Goal: Contribute content: Add original content to the website for others to see

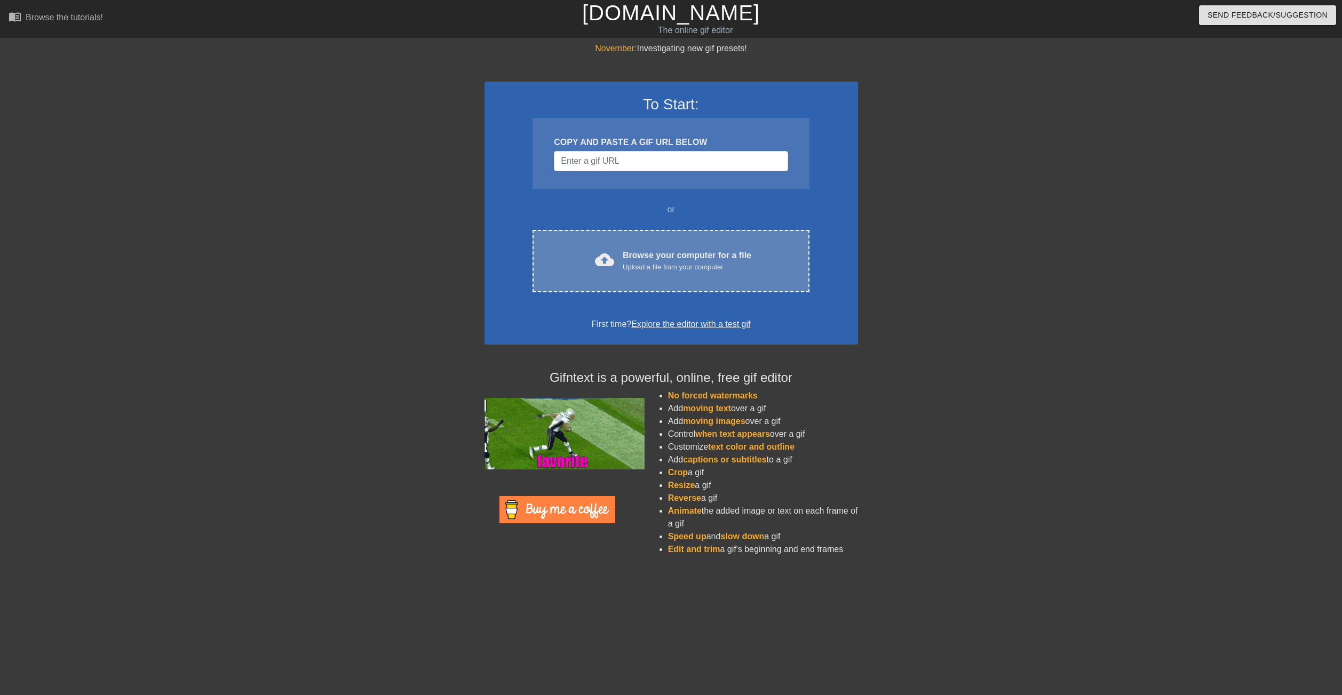
click at [615, 239] on div "cloud_upload Browse your computer for a file Upload a file from your computer C…" at bounding box center [670, 261] width 276 height 62
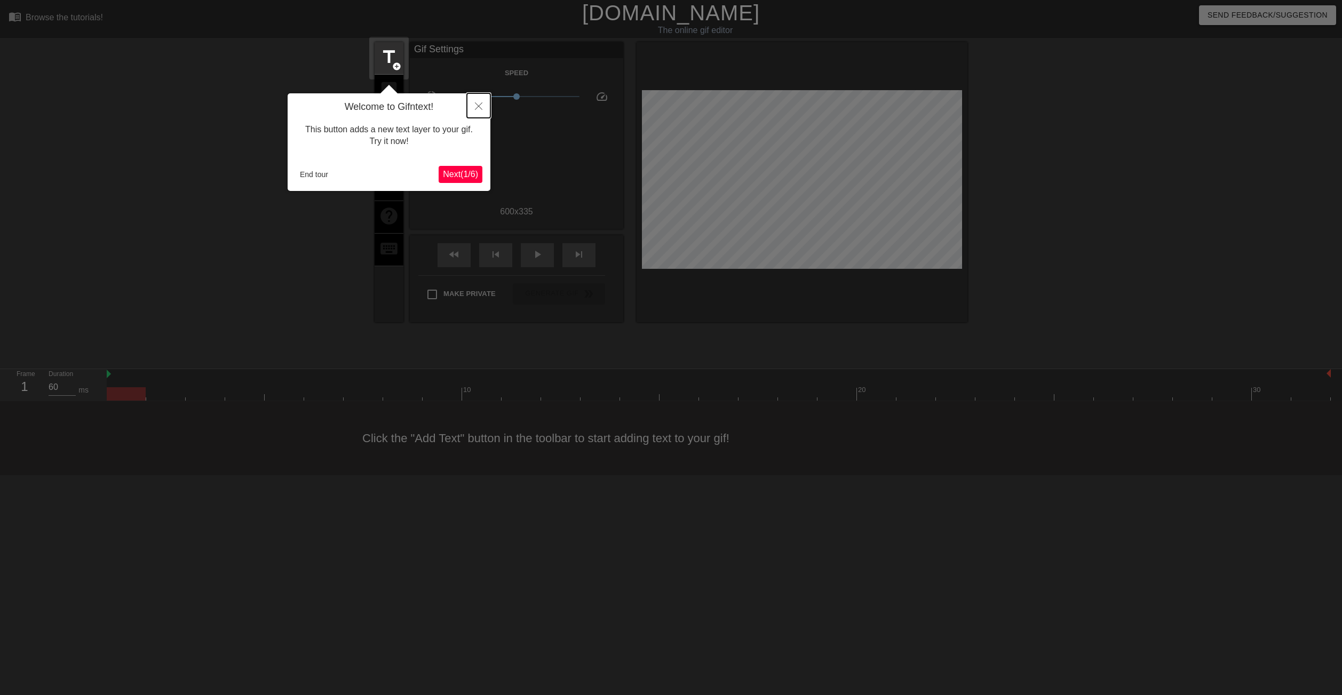
click at [480, 99] on button "Close" at bounding box center [478, 105] width 23 height 25
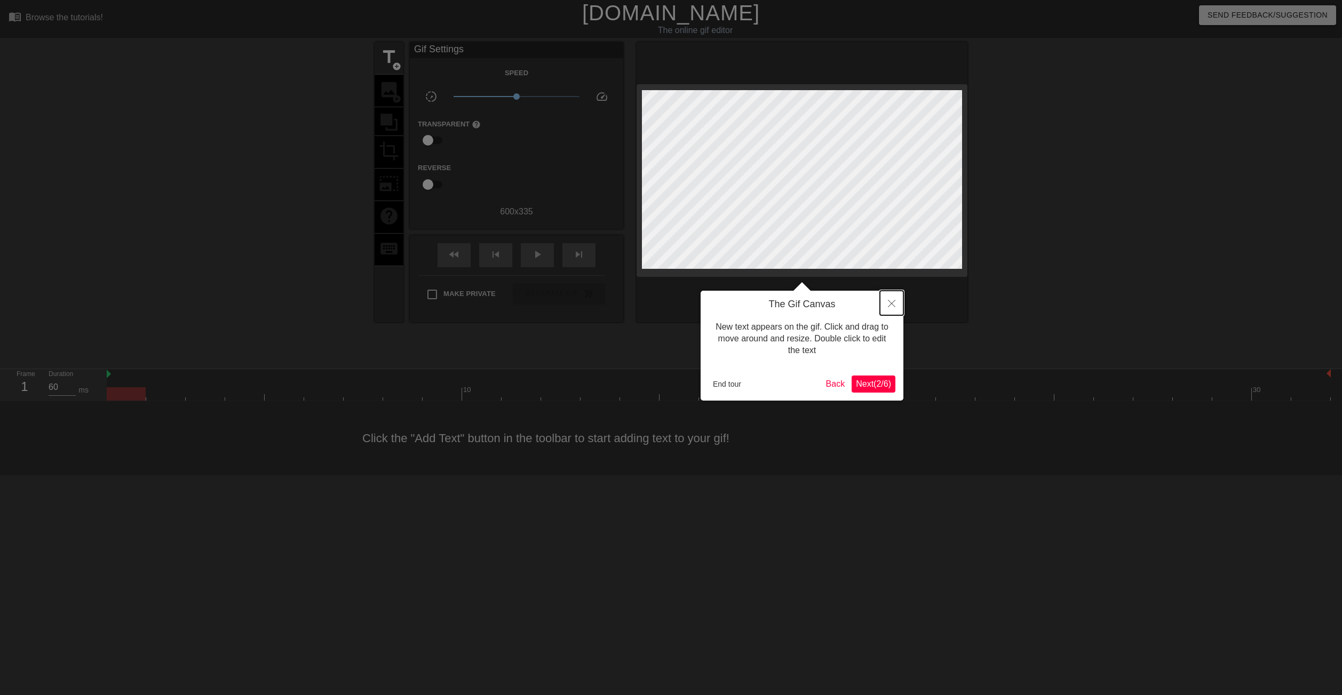
click at [890, 299] on button "Close" at bounding box center [891, 303] width 23 height 25
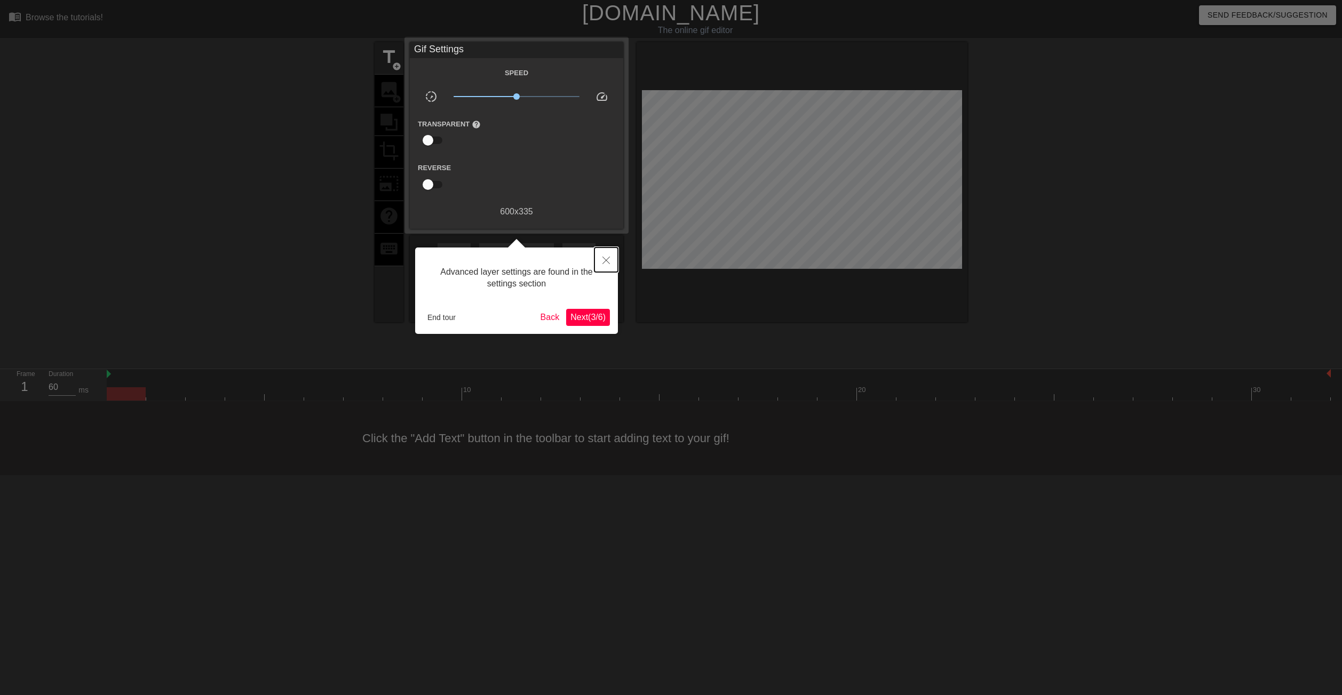
click at [611, 258] on button "Close" at bounding box center [605, 260] width 23 height 25
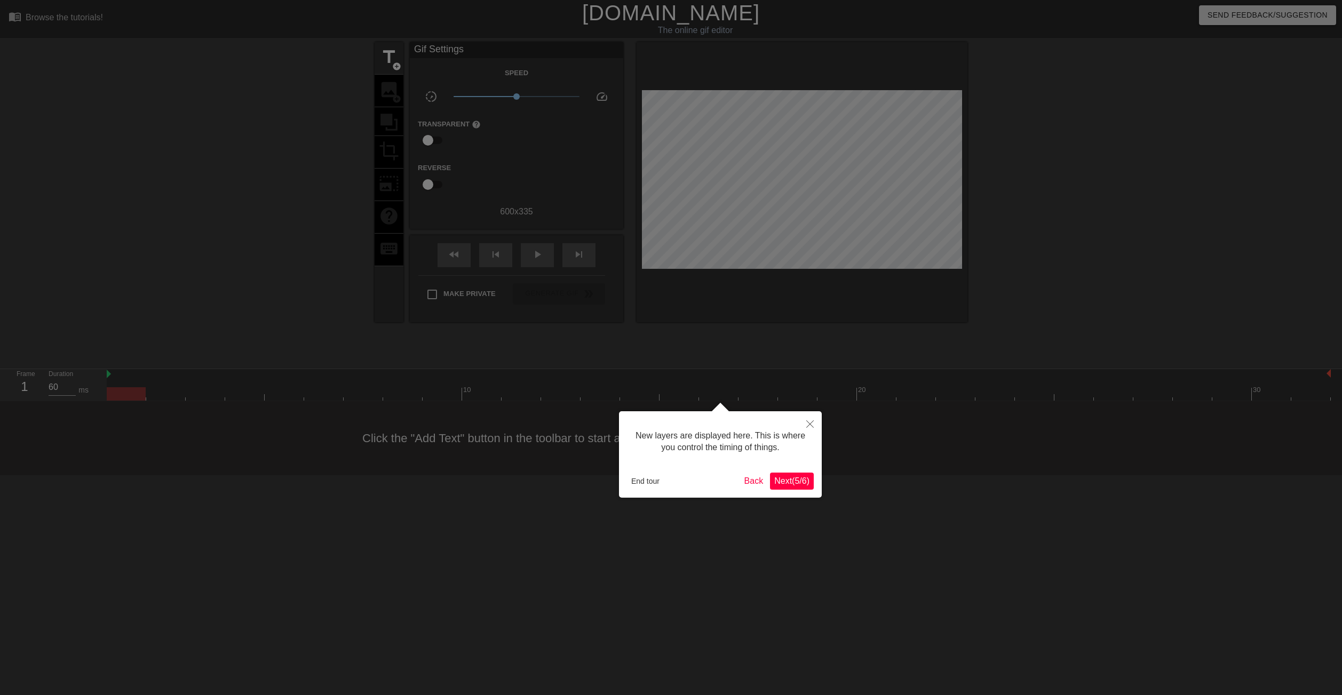
scroll to position [9, 0]
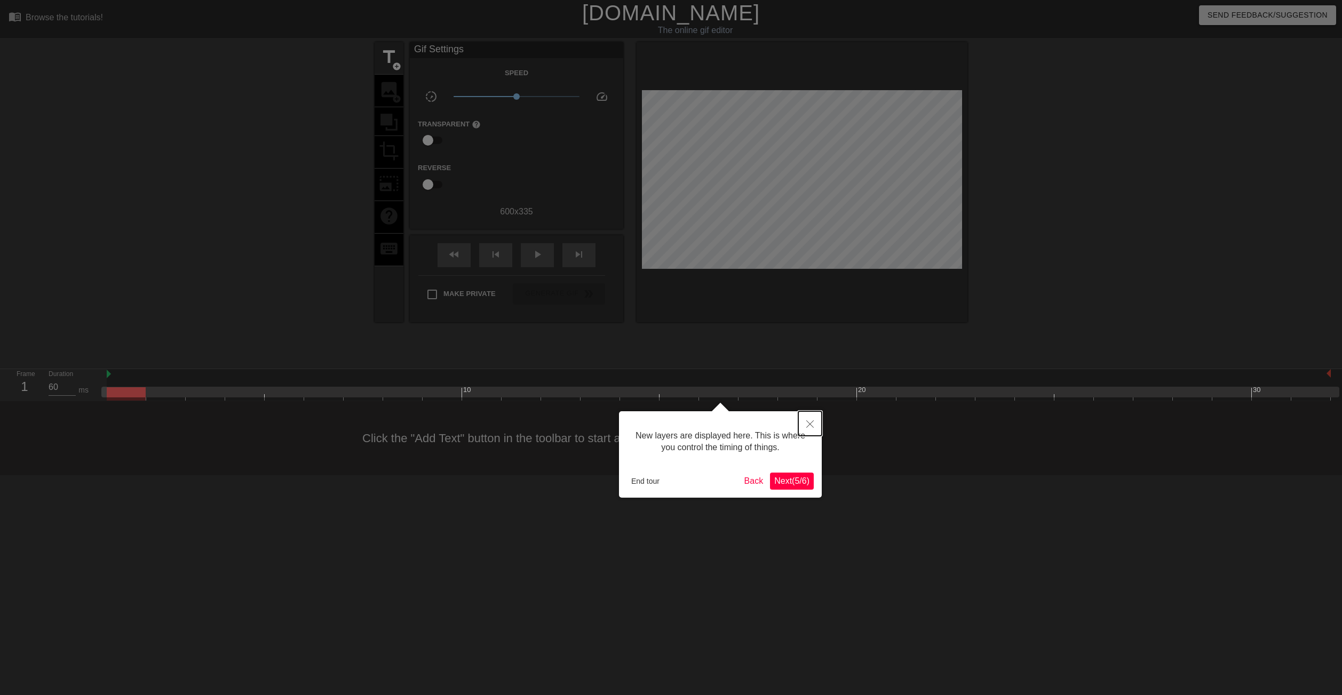
click at [817, 424] on button "Close" at bounding box center [809, 423] width 23 height 25
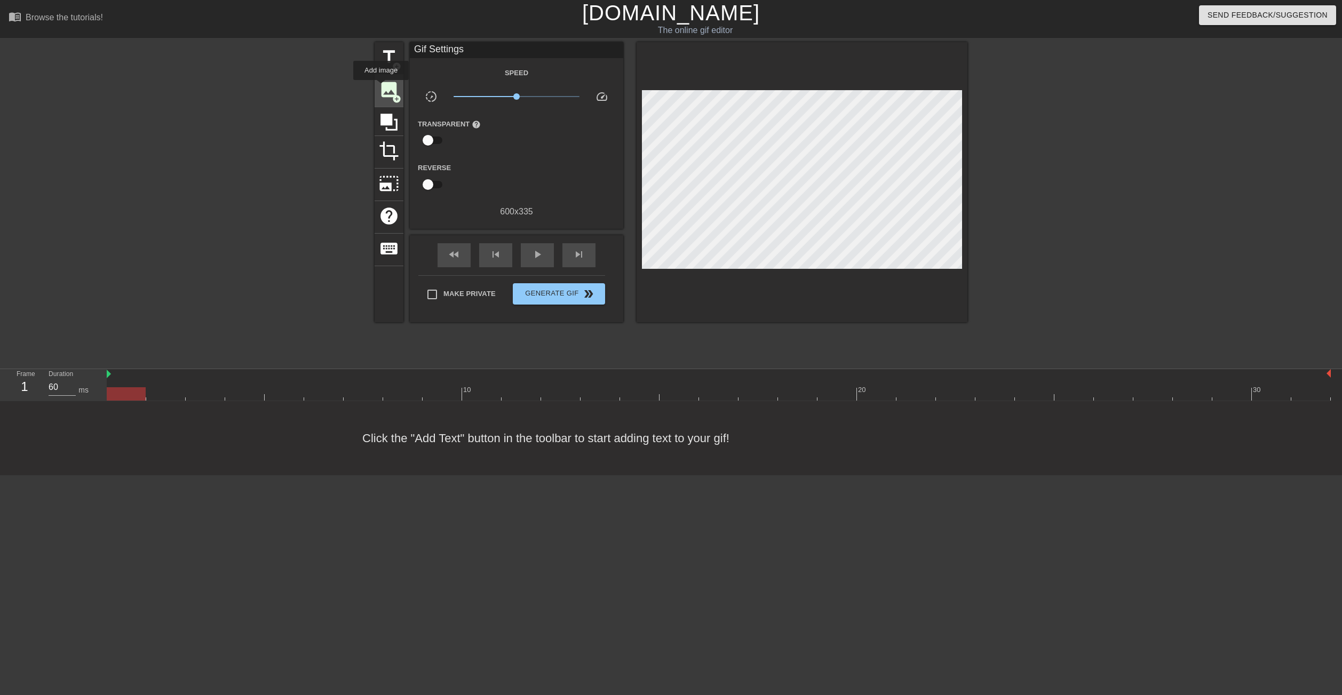
click at [381, 87] on span "image" at bounding box center [389, 89] width 20 height 20
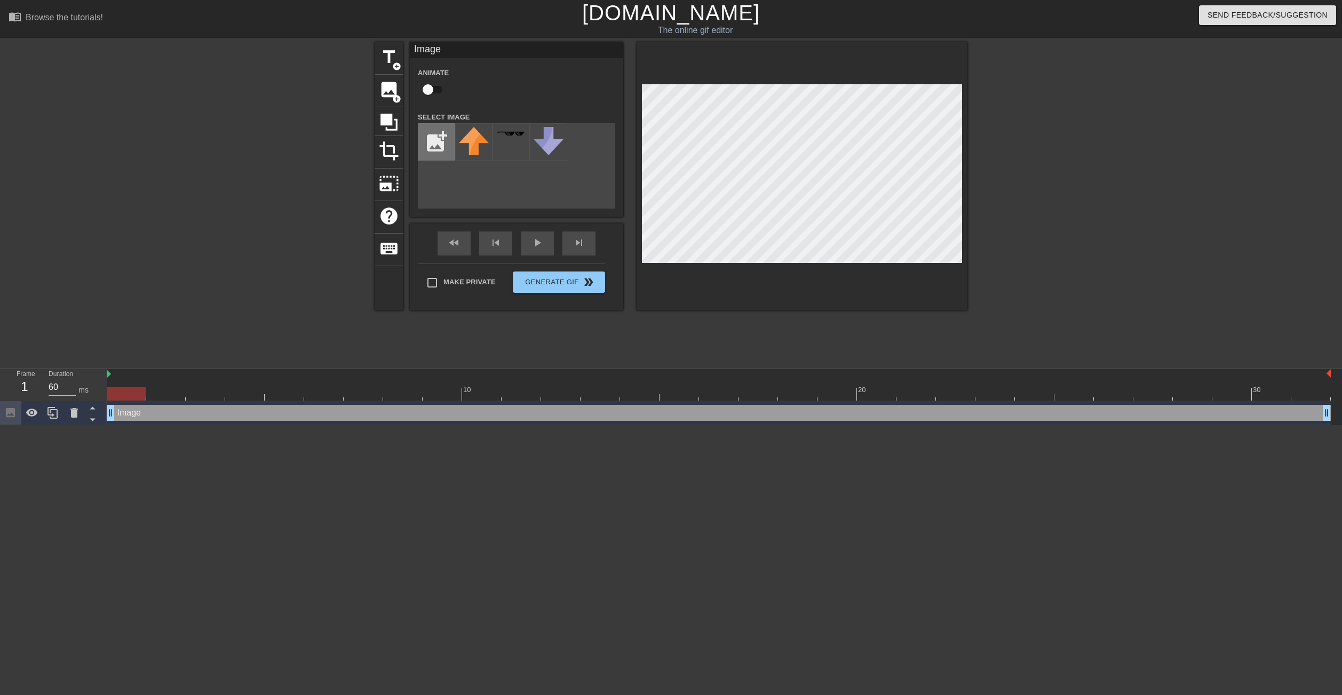
click at [437, 145] on input "file" at bounding box center [436, 142] width 36 height 36
type input "C:\fakepath\1f96d.png"
click at [464, 146] on img at bounding box center [474, 142] width 30 height 30
drag, startPoint x: 1046, startPoint y: 240, endPoint x: 1043, endPoint y: 248, distance: 8.6
click at [1046, 241] on div at bounding box center [1060, 202] width 160 height 320
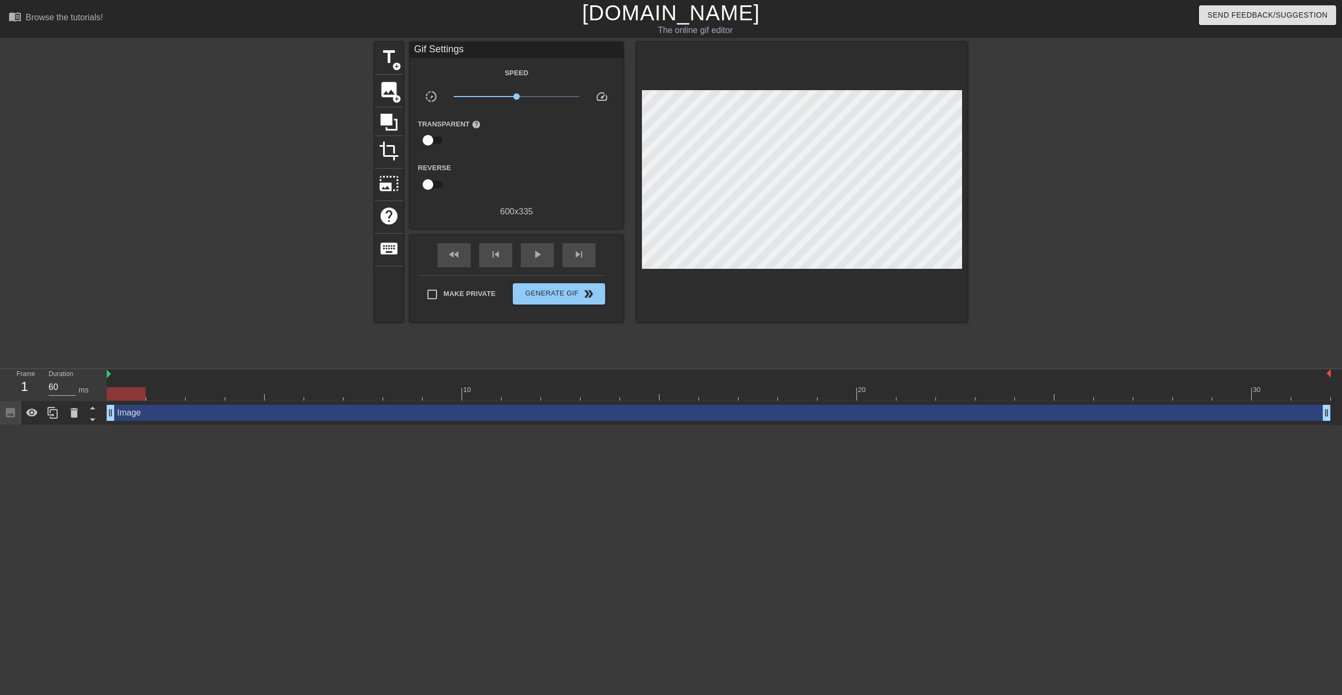
click at [138, 392] on div at bounding box center [126, 393] width 39 height 13
click at [213, 425] on html "menu_book Browse the tutorials! [DOMAIN_NAME] The online gif editor Send Feedba…" at bounding box center [671, 212] width 1342 height 425
click at [595, 295] on span "Generate Gif double_arrow" at bounding box center [559, 294] width 84 height 13
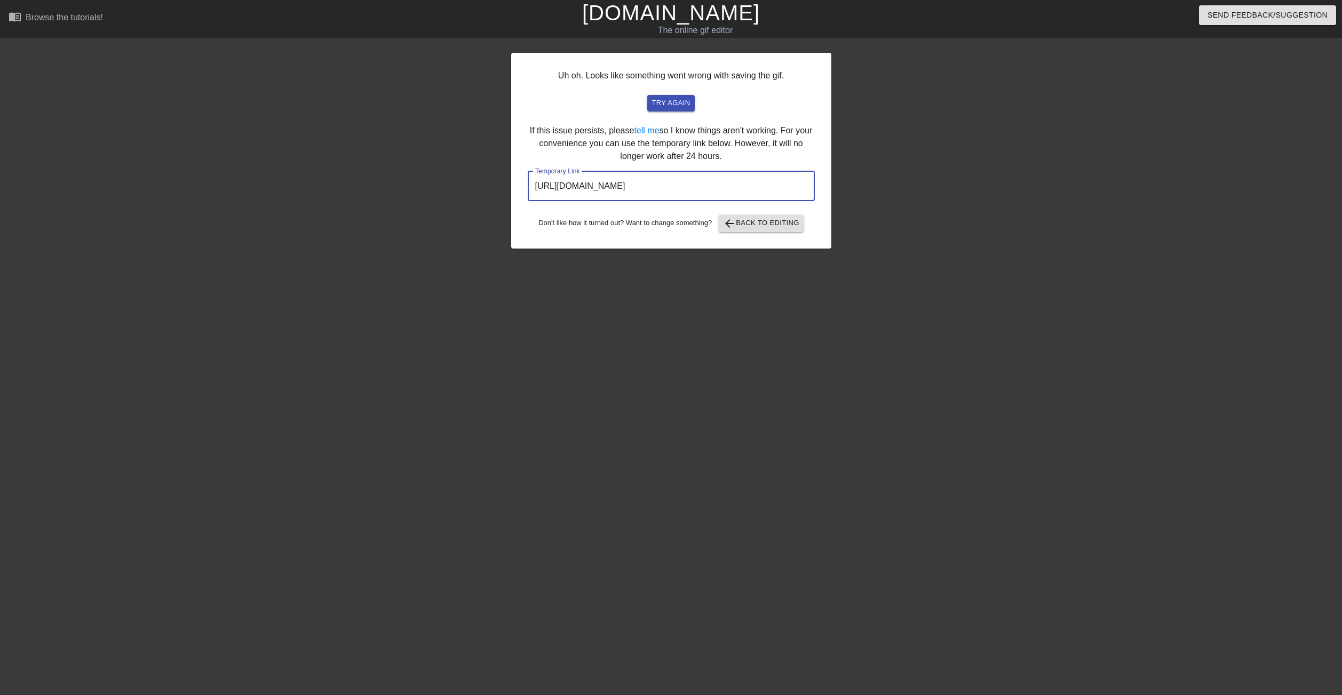
drag, startPoint x: 776, startPoint y: 193, endPoint x: 519, endPoint y: 204, distance: 257.3
click at [519, 204] on div "Uh oh. Looks like something went wrong with saving the gif. try again If this i…" at bounding box center [671, 151] width 320 height 196
